Goal: Information Seeking & Learning: Learn about a topic

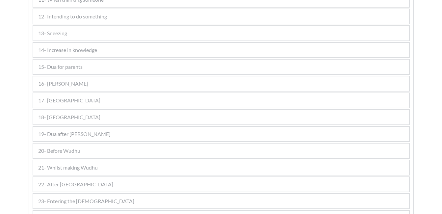
scroll to position [417, 0]
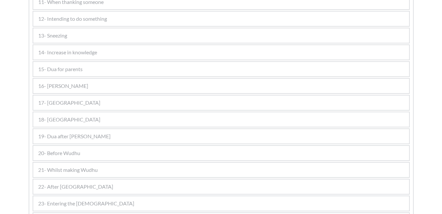
drag, startPoint x: 441, startPoint y: 80, endPoint x: 439, endPoint y: 76, distance: 4.6
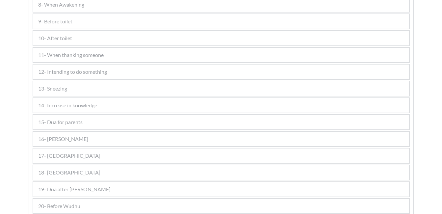
scroll to position [362, 0]
click at [172, 121] on div "15- Dua for parents" at bounding box center [221, 124] width 376 height 14
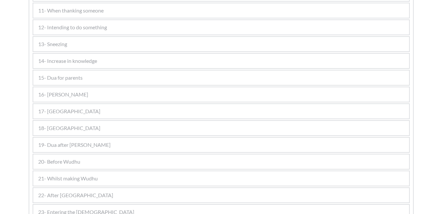
scroll to position [395, 0]
